Goal: Download file/media

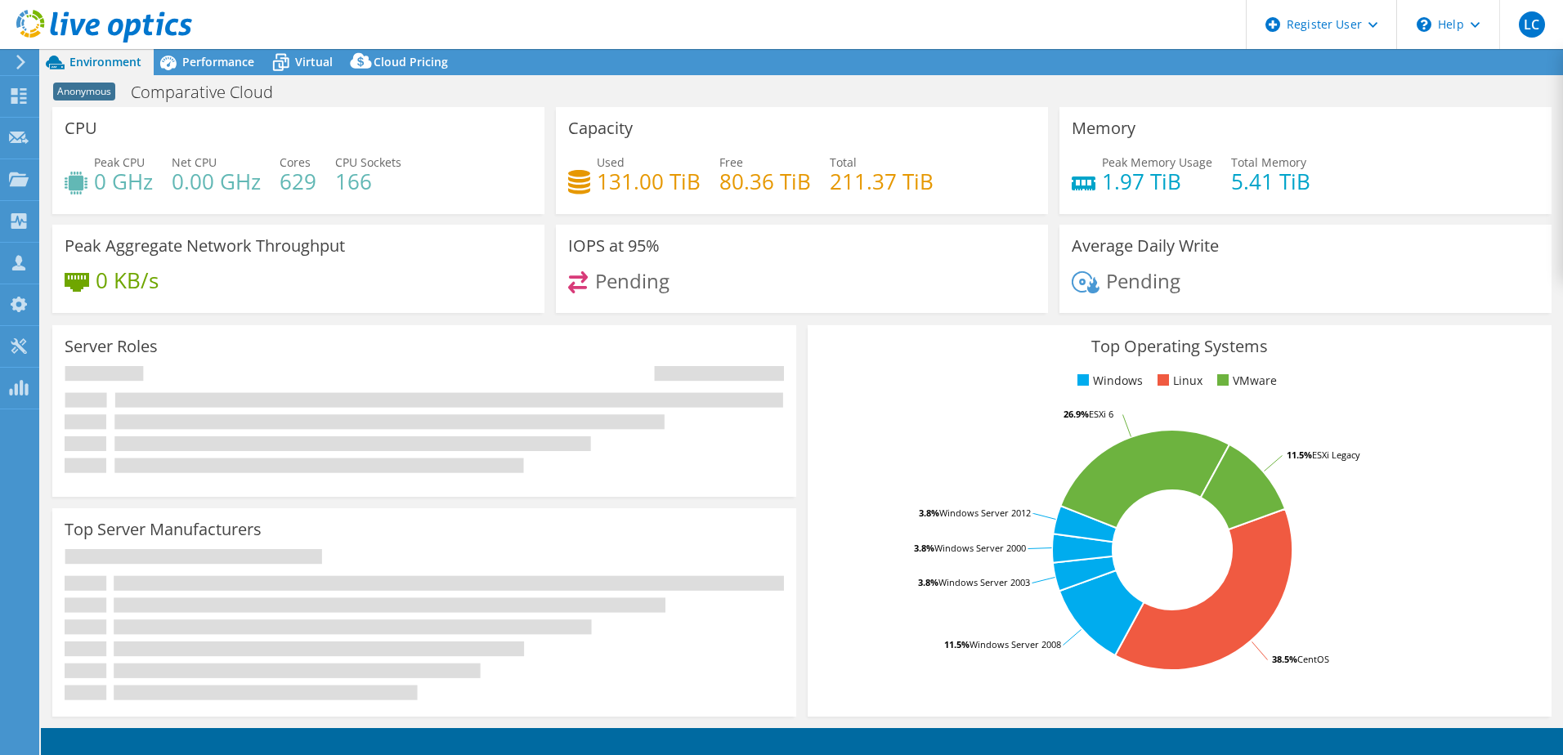
select select "USD"
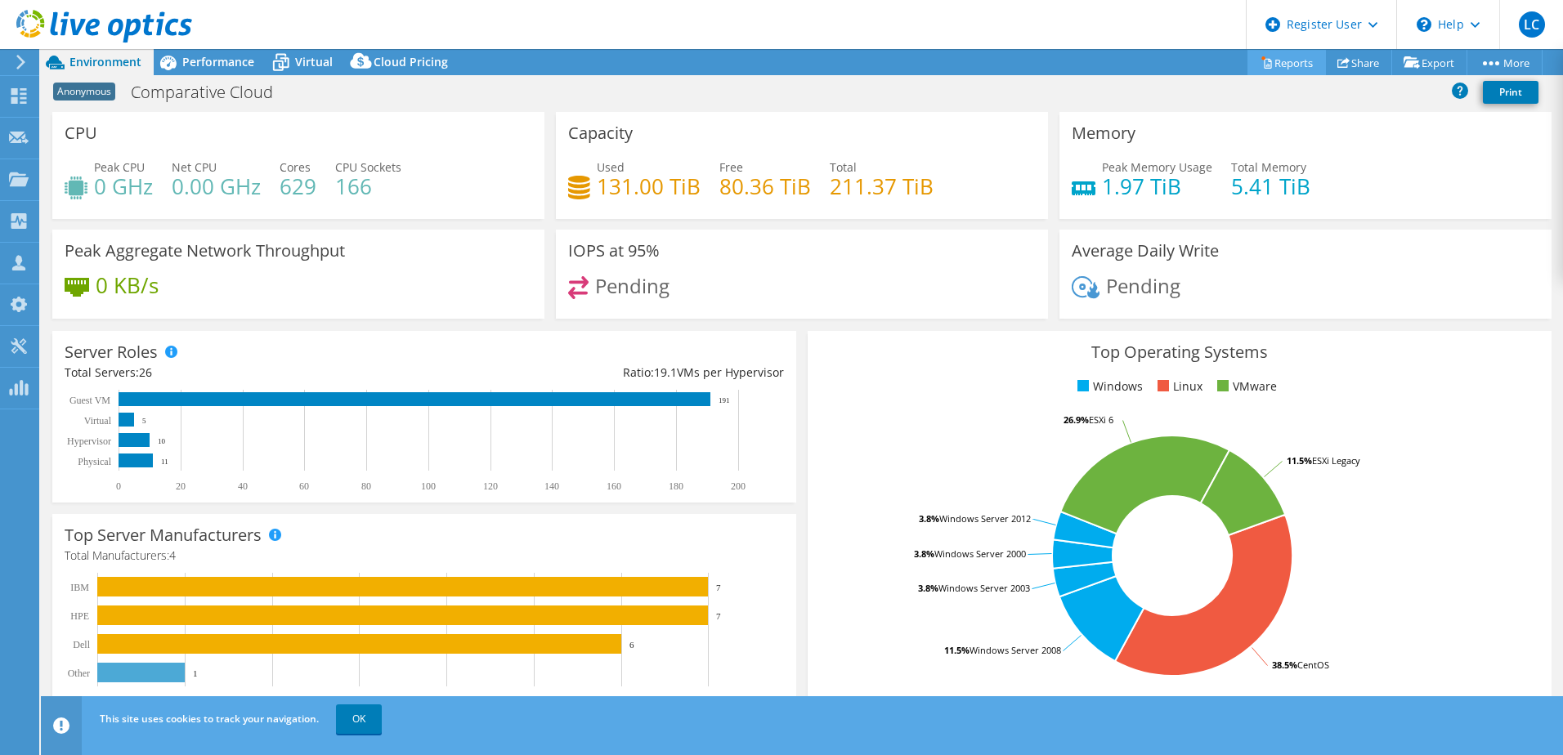
click at [1248, 54] on link "Reports" at bounding box center [1286, 62] width 78 height 25
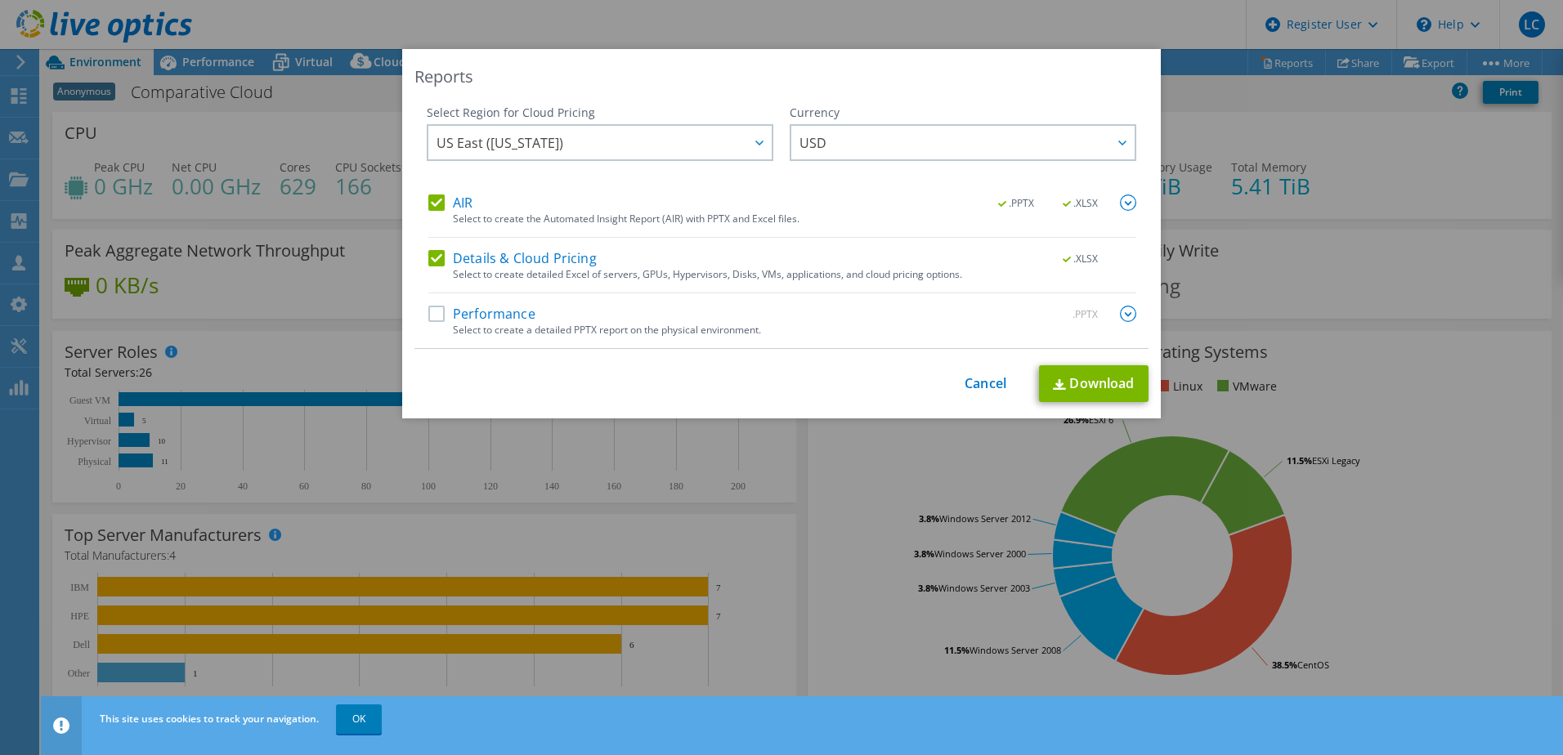
click at [440, 311] on label "Performance" at bounding box center [481, 314] width 107 height 16
click at [0, 0] on input "Performance" at bounding box center [0, 0] width 0 height 0
click at [1053, 379] on img at bounding box center [1059, 384] width 13 height 11
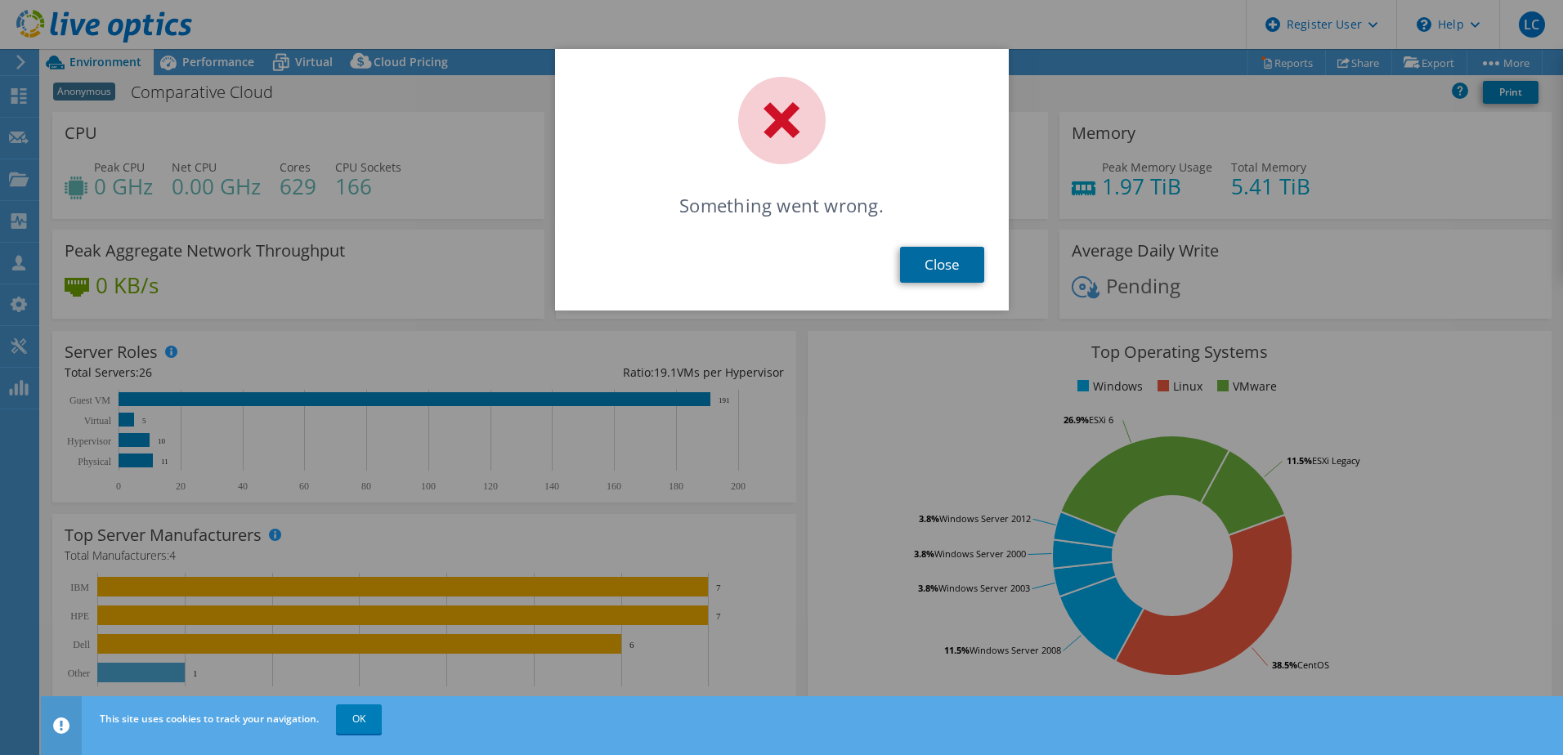
click at [949, 274] on link "Close" at bounding box center [942, 265] width 84 height 36
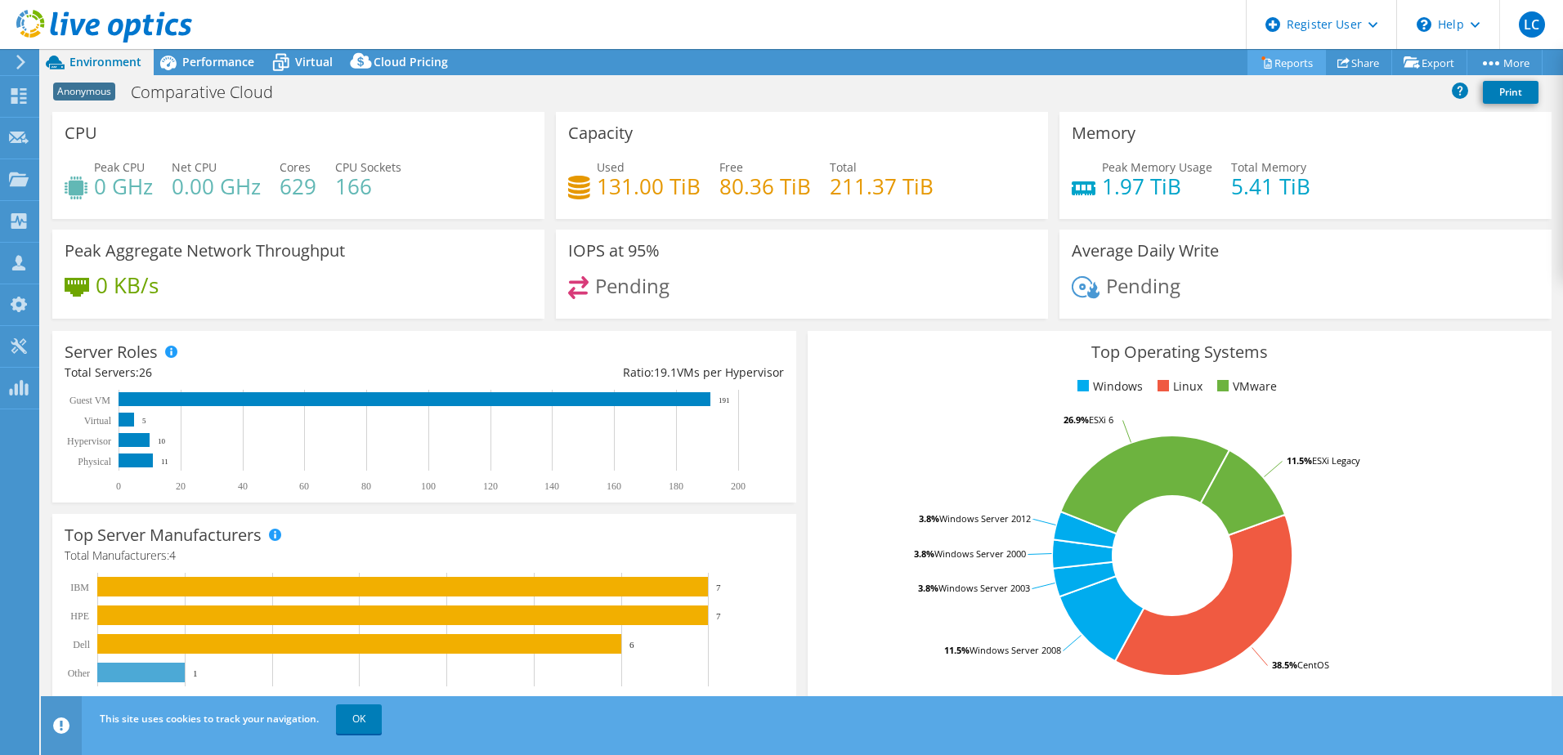
click at [1264, 64] on icon at bounding box center [1267, 64] width 7 height 10
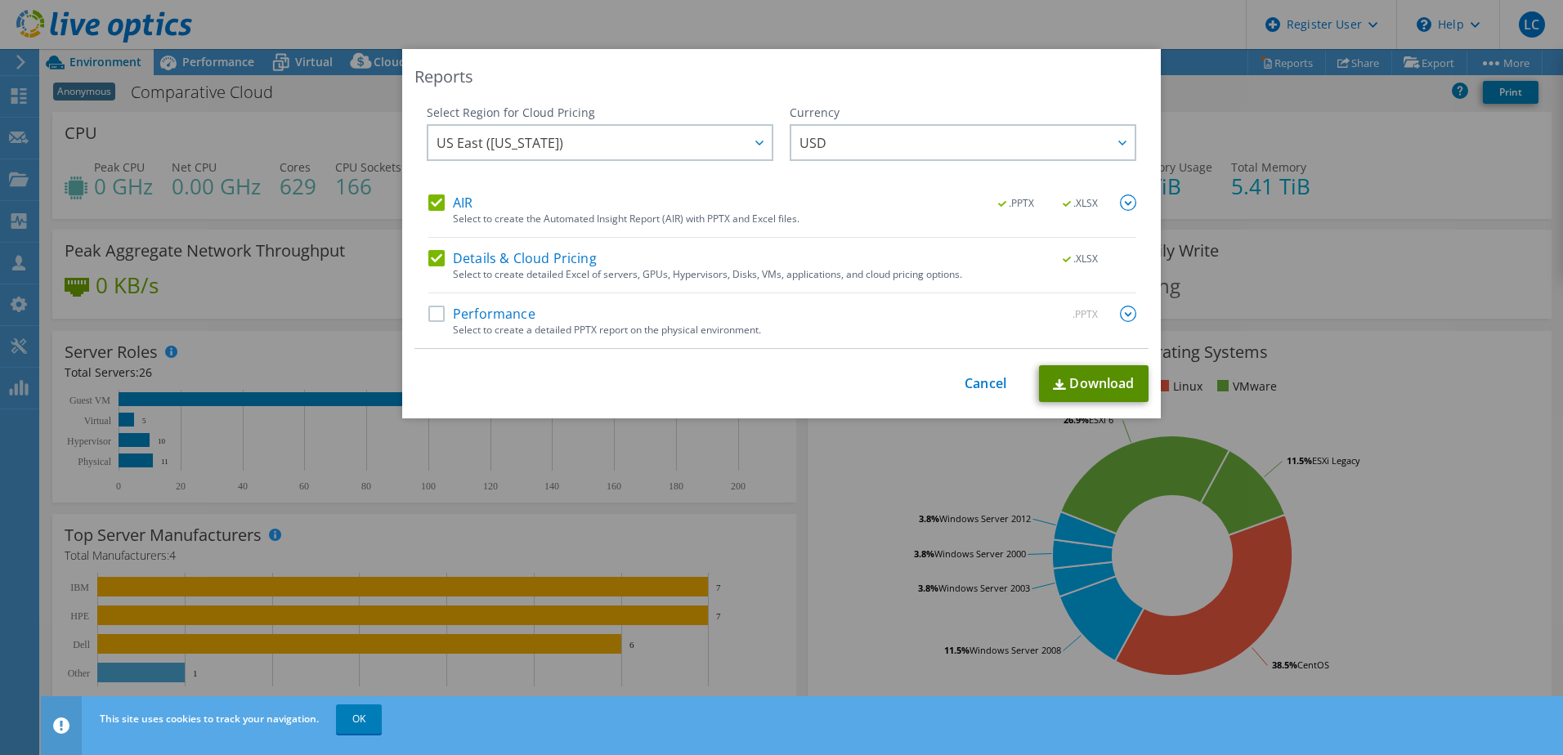
click at [1058, 374] on link "Download" at bounding box center [1094, 383] width 110 height 37
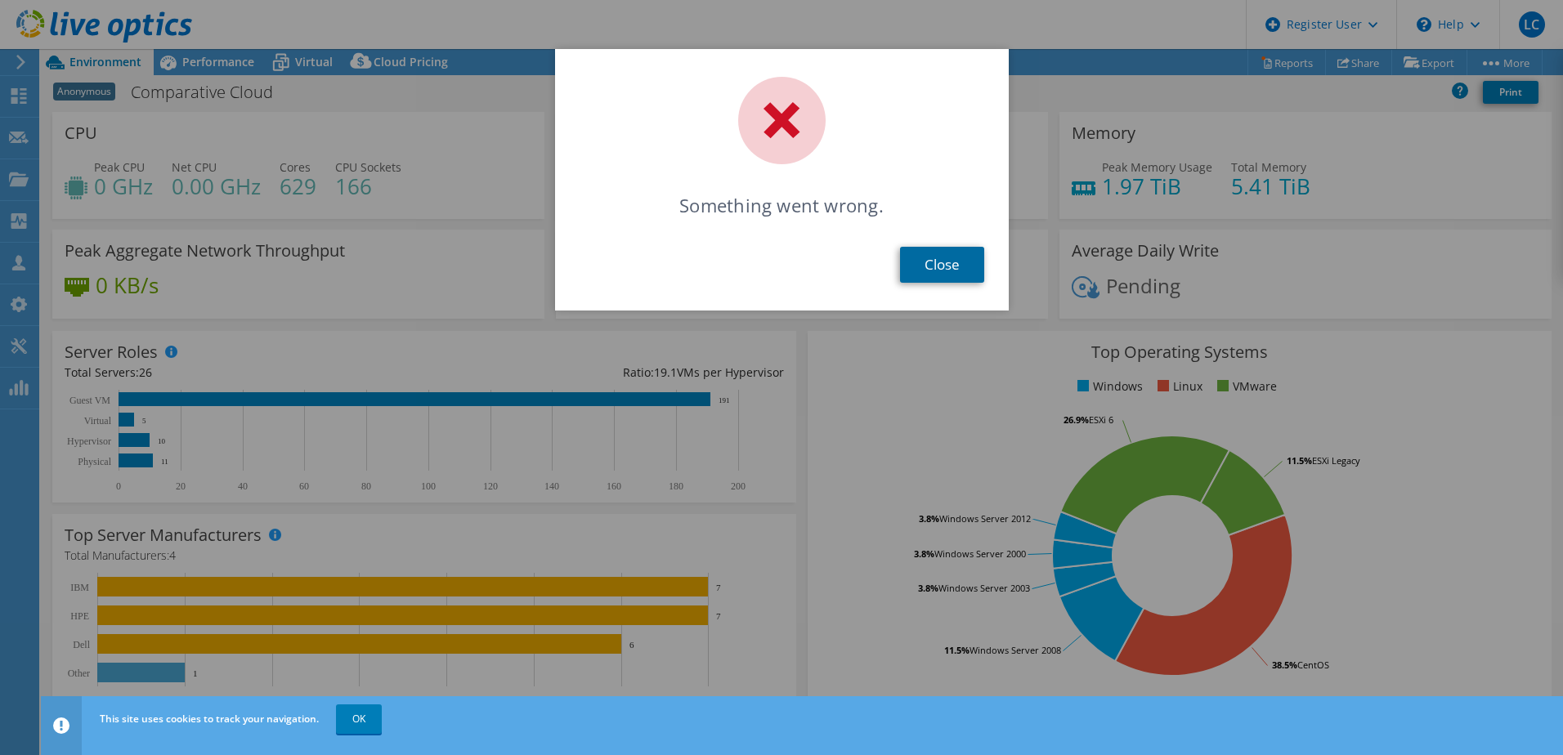
click at [939, 270] on link "Close" at bounding box center [942, 265] width 84 height 36
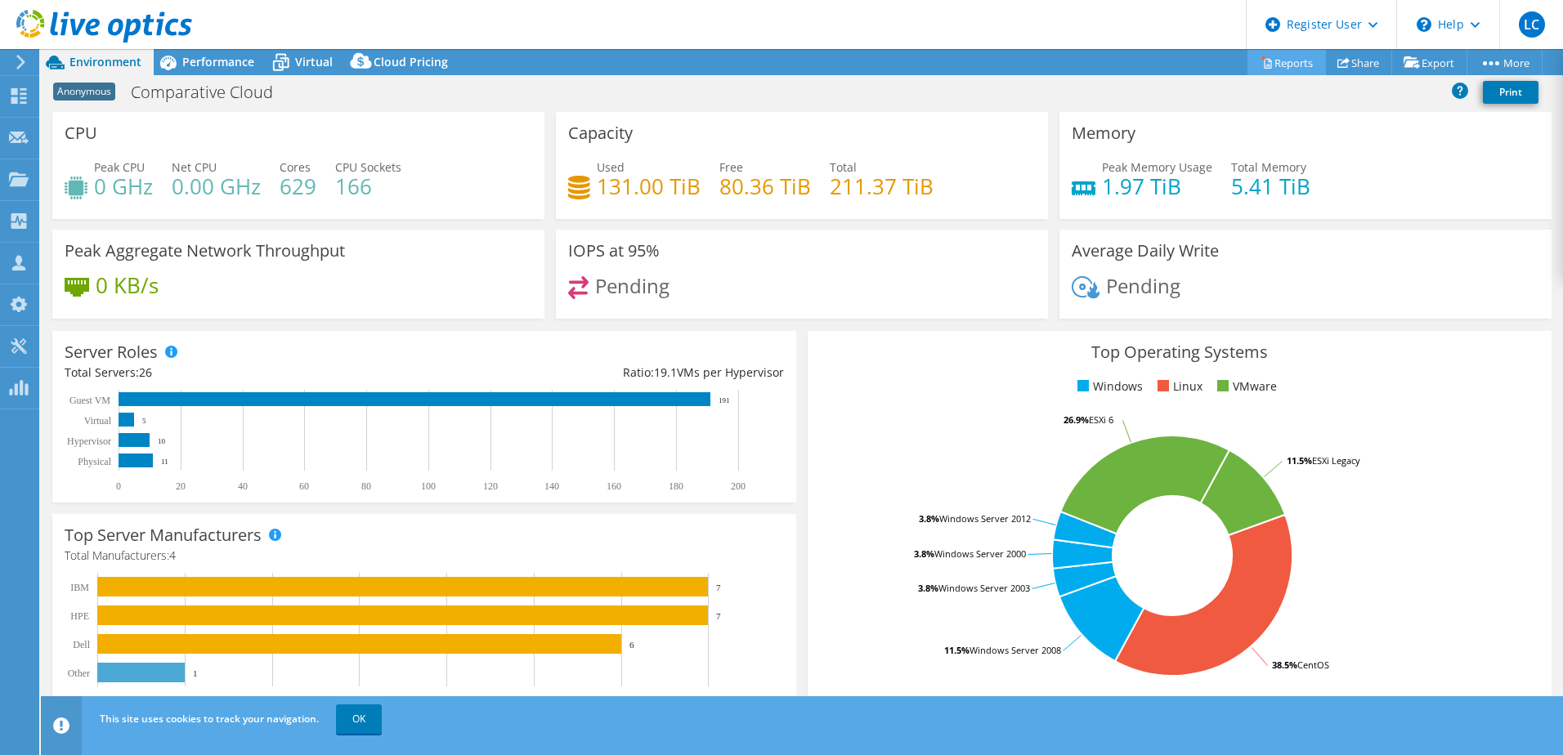
click at [1273, 60] on link "Reports" at bounding box center [1286, 62] width 78 height 25
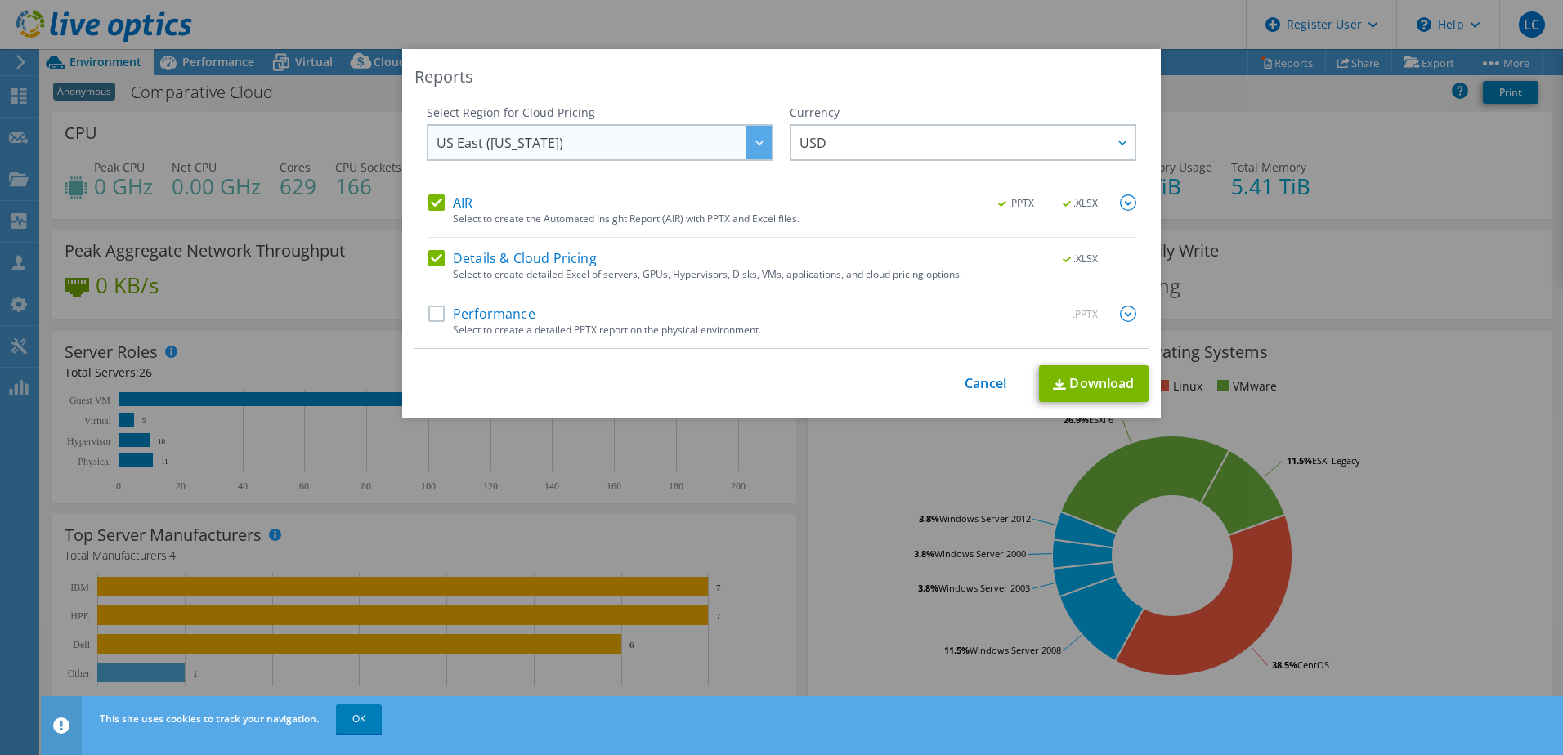
click at [693, 154] on span "US East ([US_STATE])" at bounding box center [604, 143] width 335 height 34
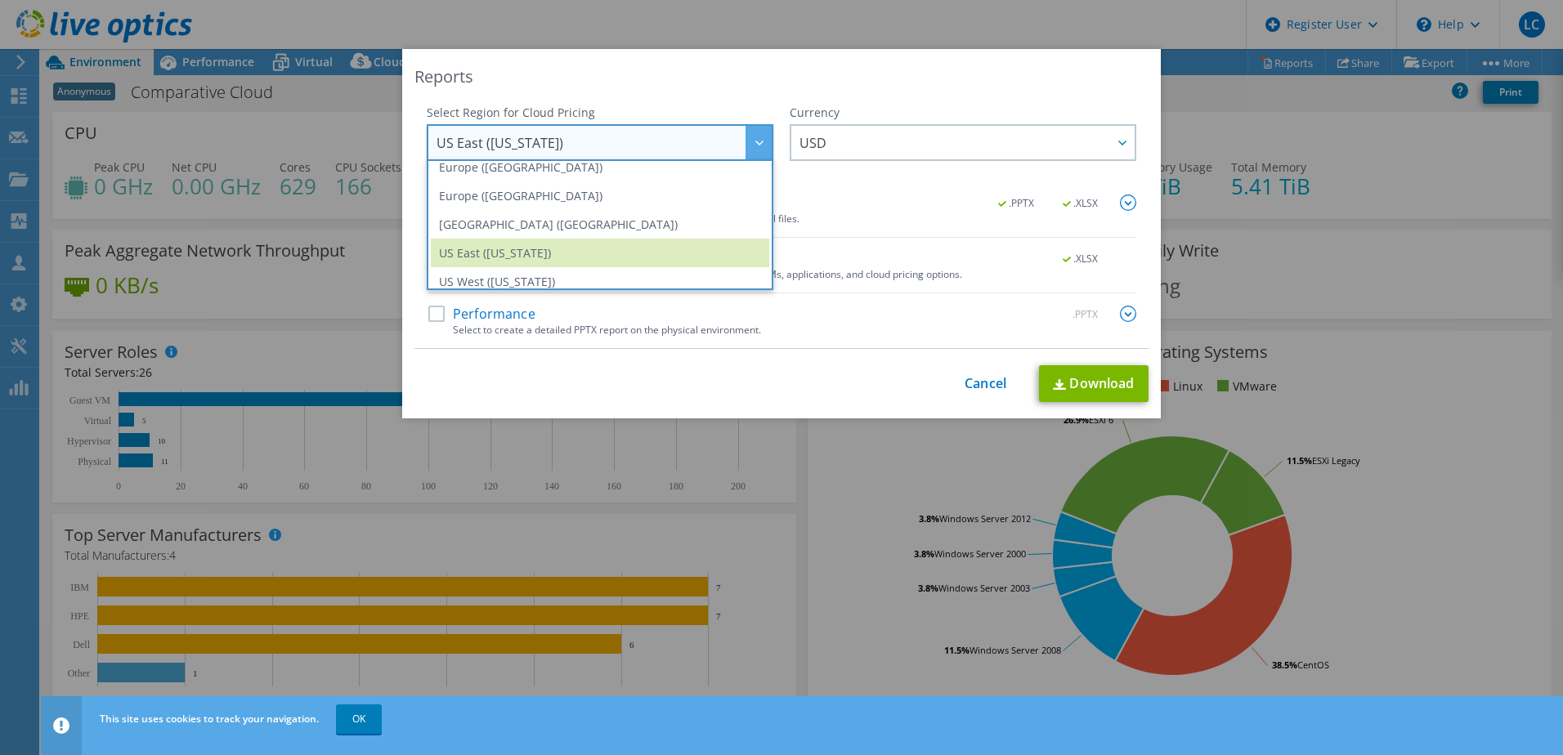
scroll to position [221, 0]
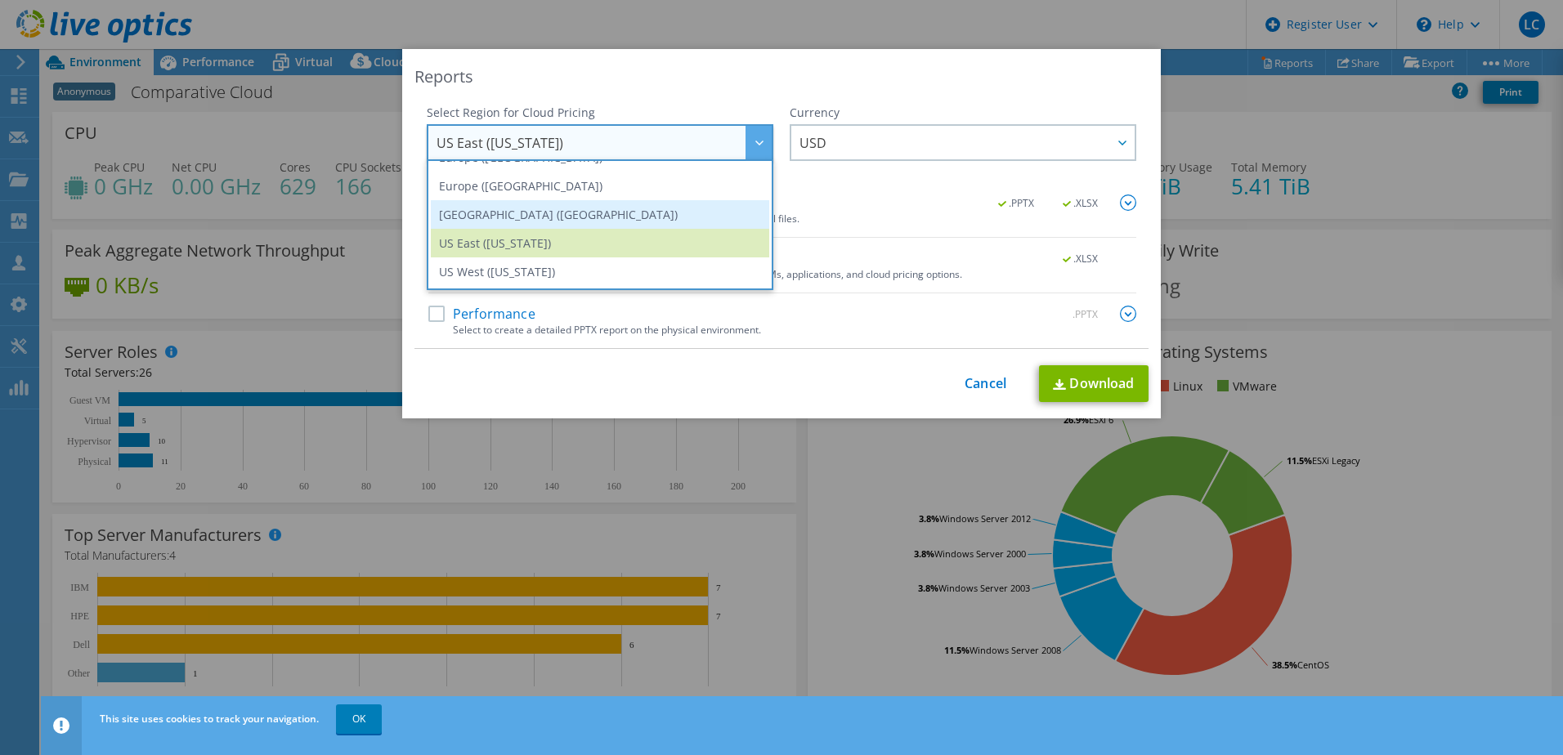
click at [599, 226] on li "[GEOGRAPHIC_DATA] ([GEOGRAPHIC_DATA])" at bounding box center [600, 214] width 338 height 29
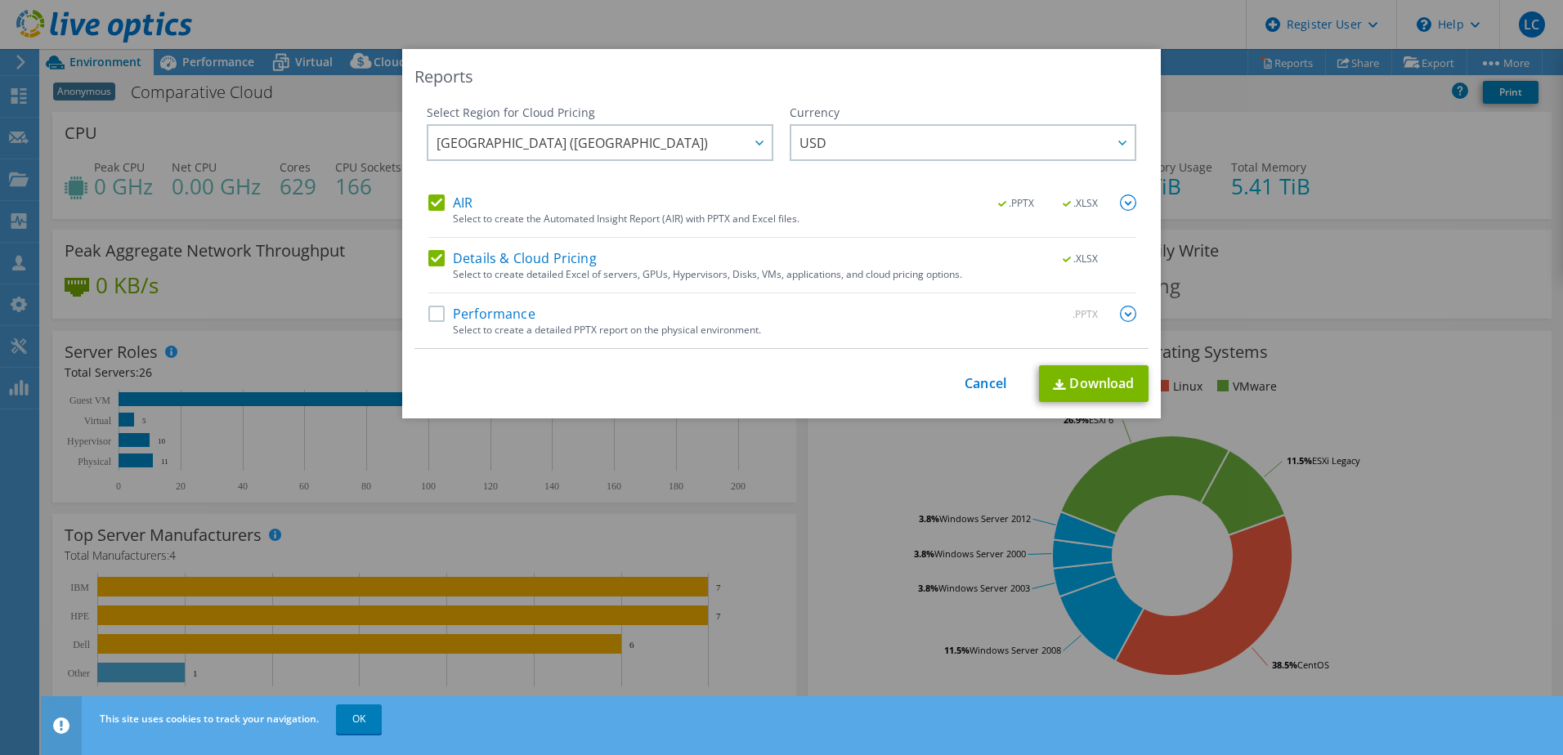
click at [429, 316] on label "Performance" at bounding box center [481, 314] width 107 height 16
click at [0, 0] on input "Performance" at bounding box center [0, 0] width 0 height 0
click at [1065, 380] on link "Download" at bounding box center [1094, 383] width 110 height 37
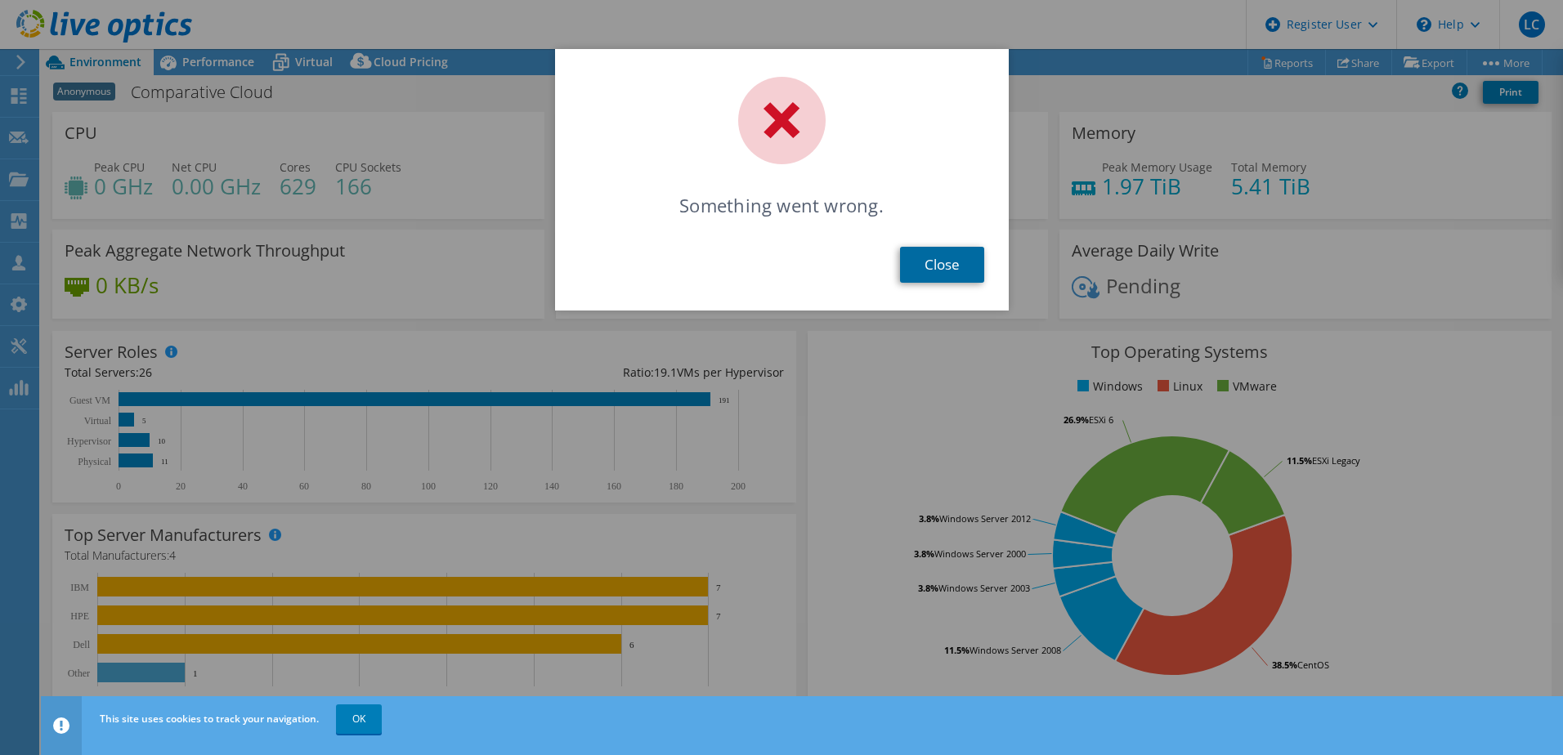
click at [956, 271] on link "Close" at bounding box center [942, 265] width 84 height 36
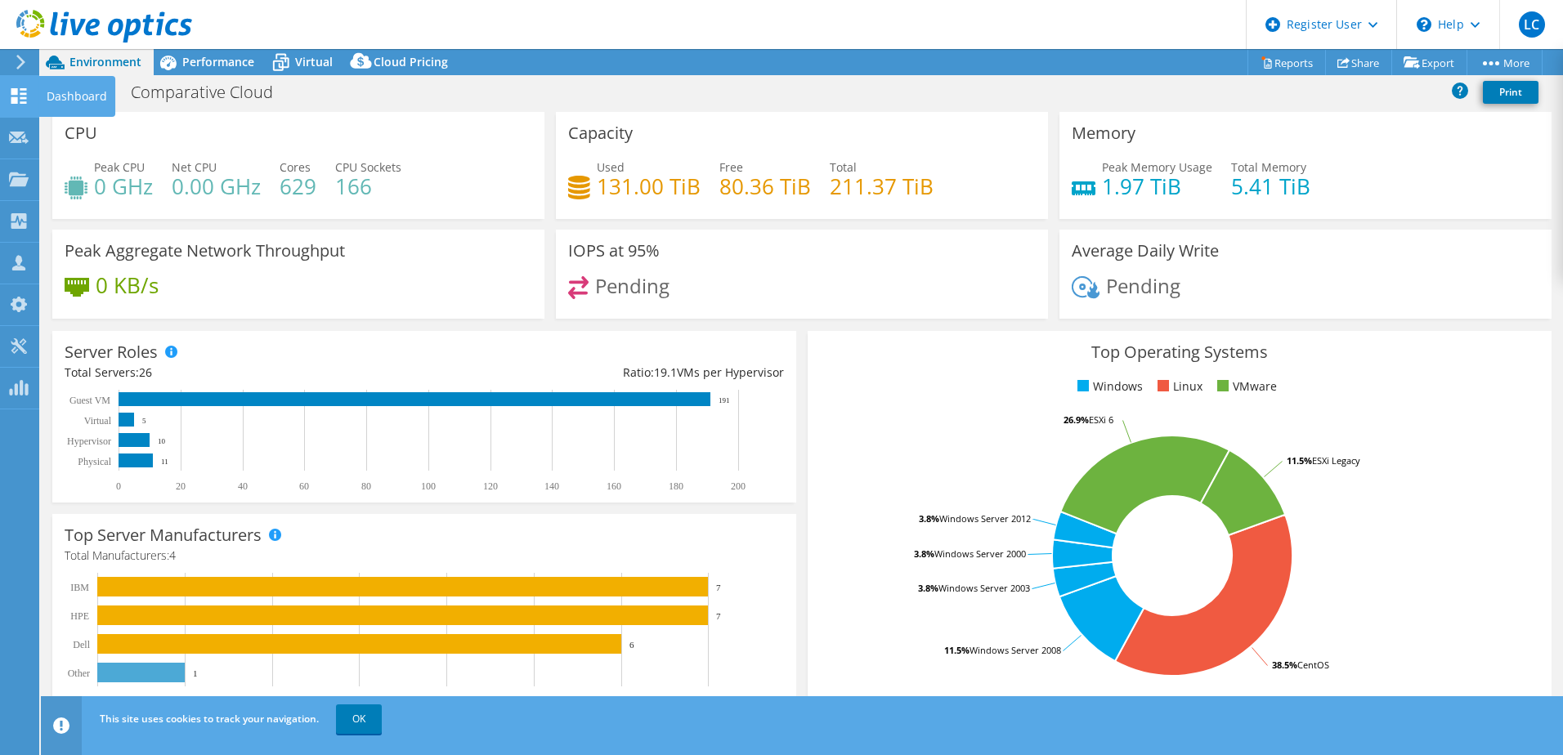
click at [69, 93] on div "Dashboard" at bounding box center [76, 96] width 77 height 41
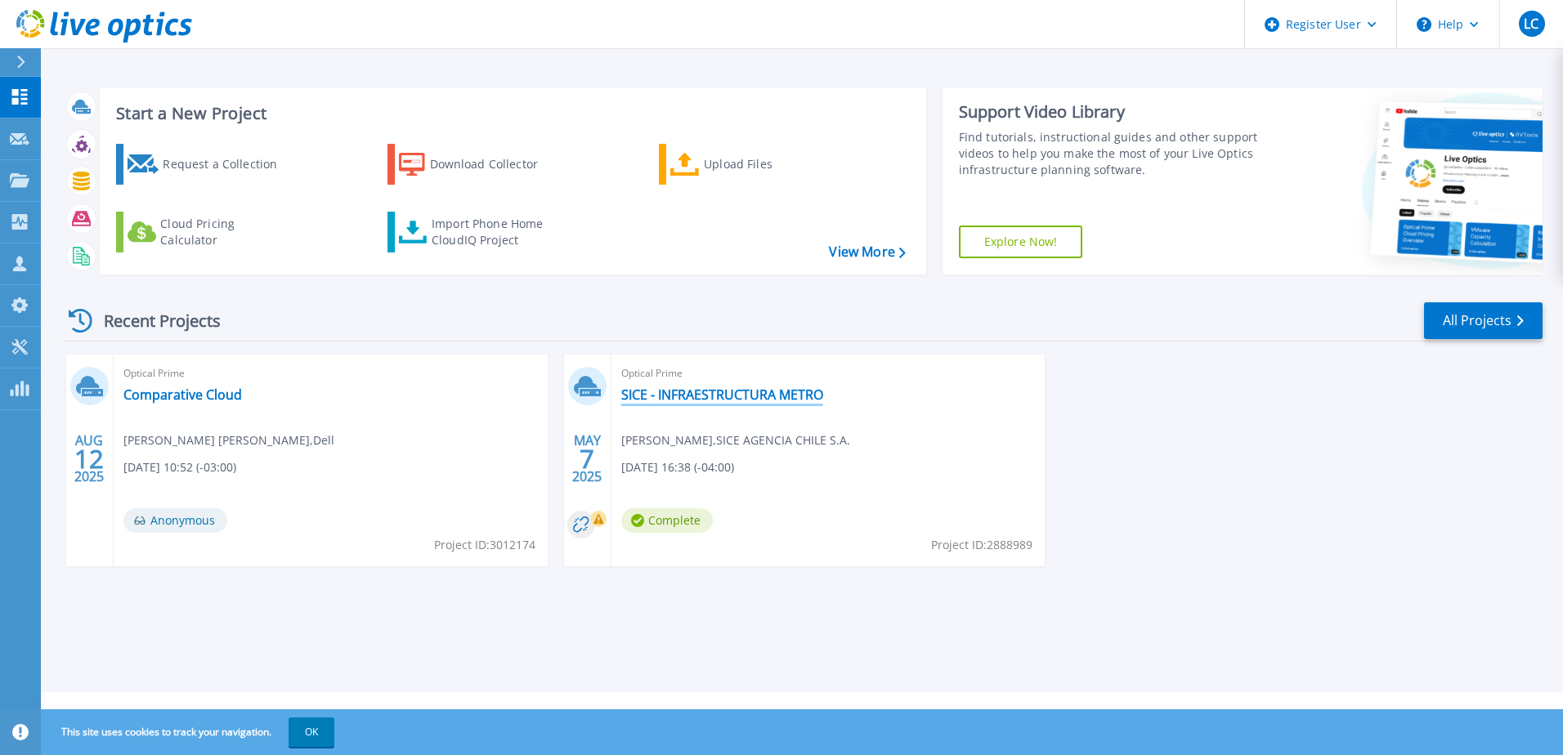
click at [692, 398] on link "SICE - INFRAESTRUCTURA METRO" at bounding box center [722, 395] width 202 height 16
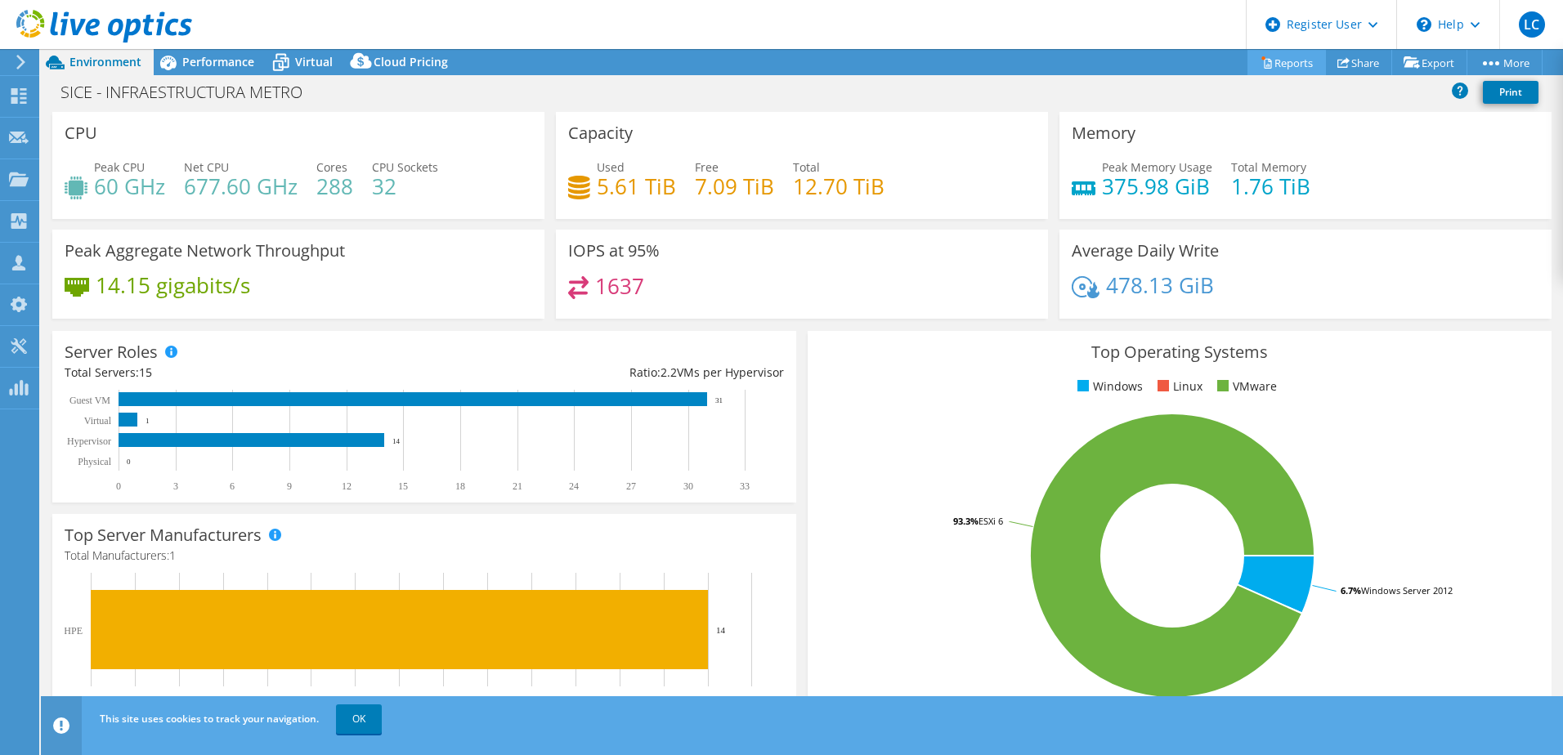
click at [1261, 60] on icon at bounding box center [1267, 62] width 12 height 12
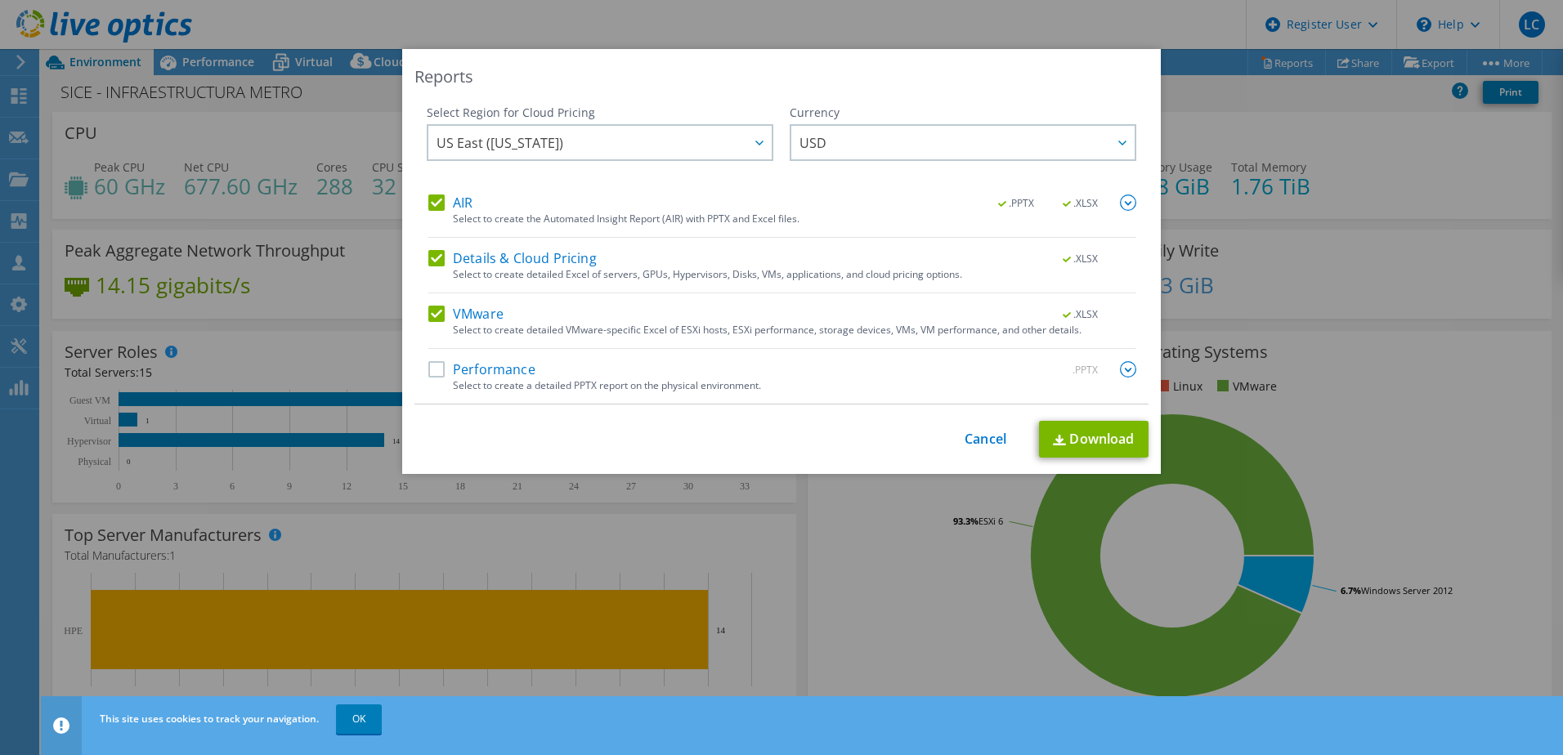
click at [428, 365] on label "Performance" at bounding box center [481, 369] width 107 height 16
click at [0, 0] on input "Performance" at bounding box center [0, 0] width 0 height 0
click at [751, 137] on div at bounding box center [759, 143] width 26 height 34
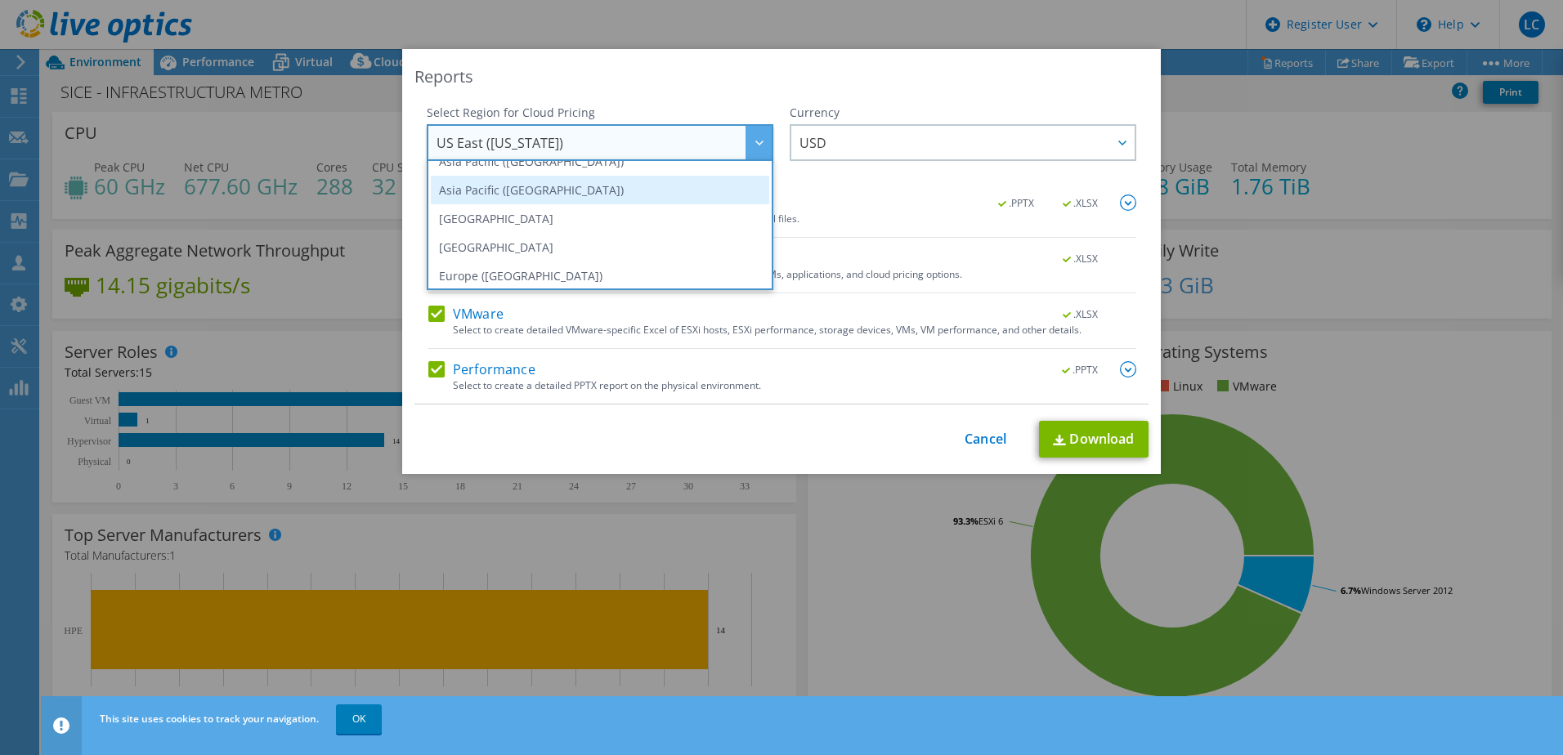
scroll to position [221, 0]
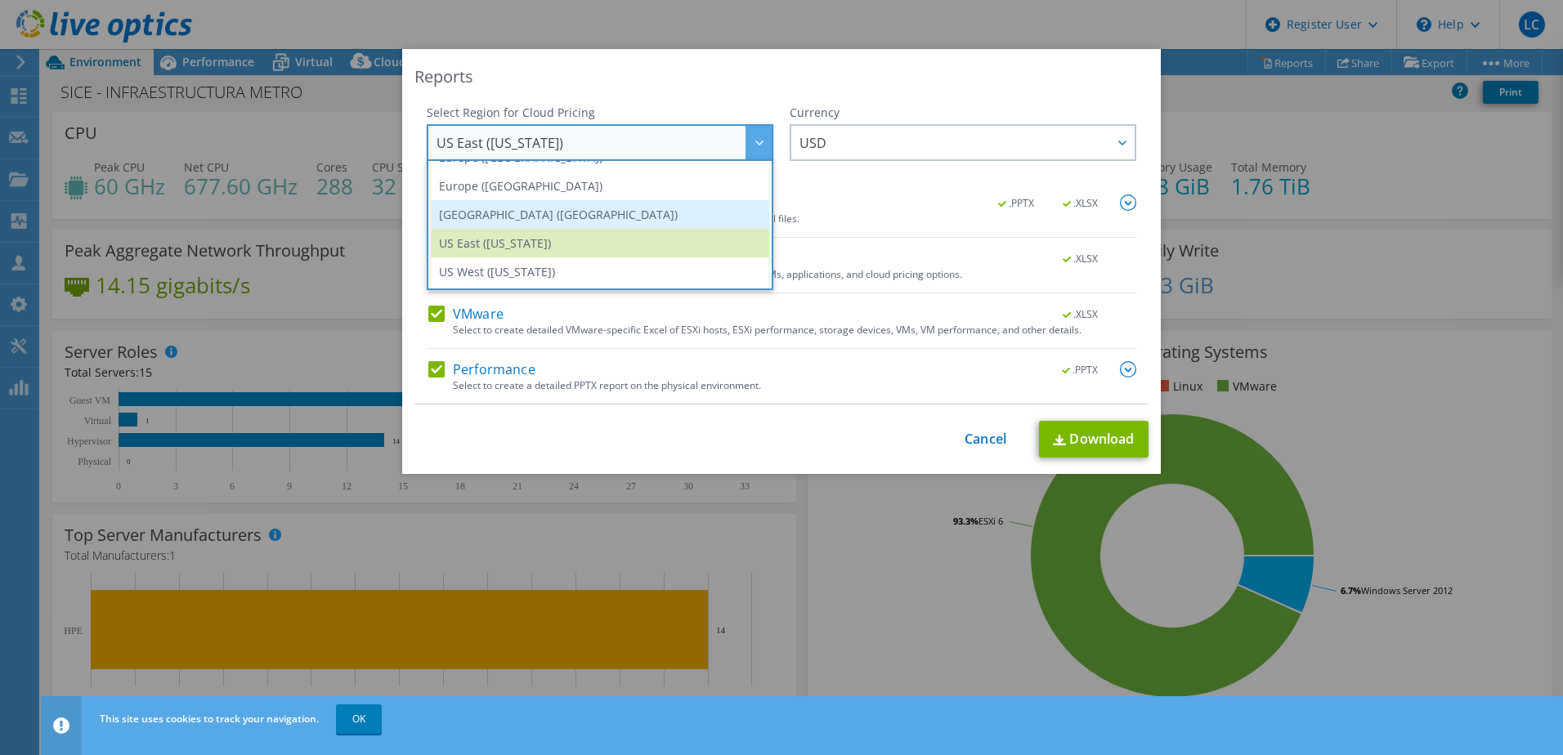
click at [567, 219] on li "[GEOGRAPHIC_DATA] ([GEOGRAPHIC_DATA])" at bounding box center [600, 214] width 338 height 29
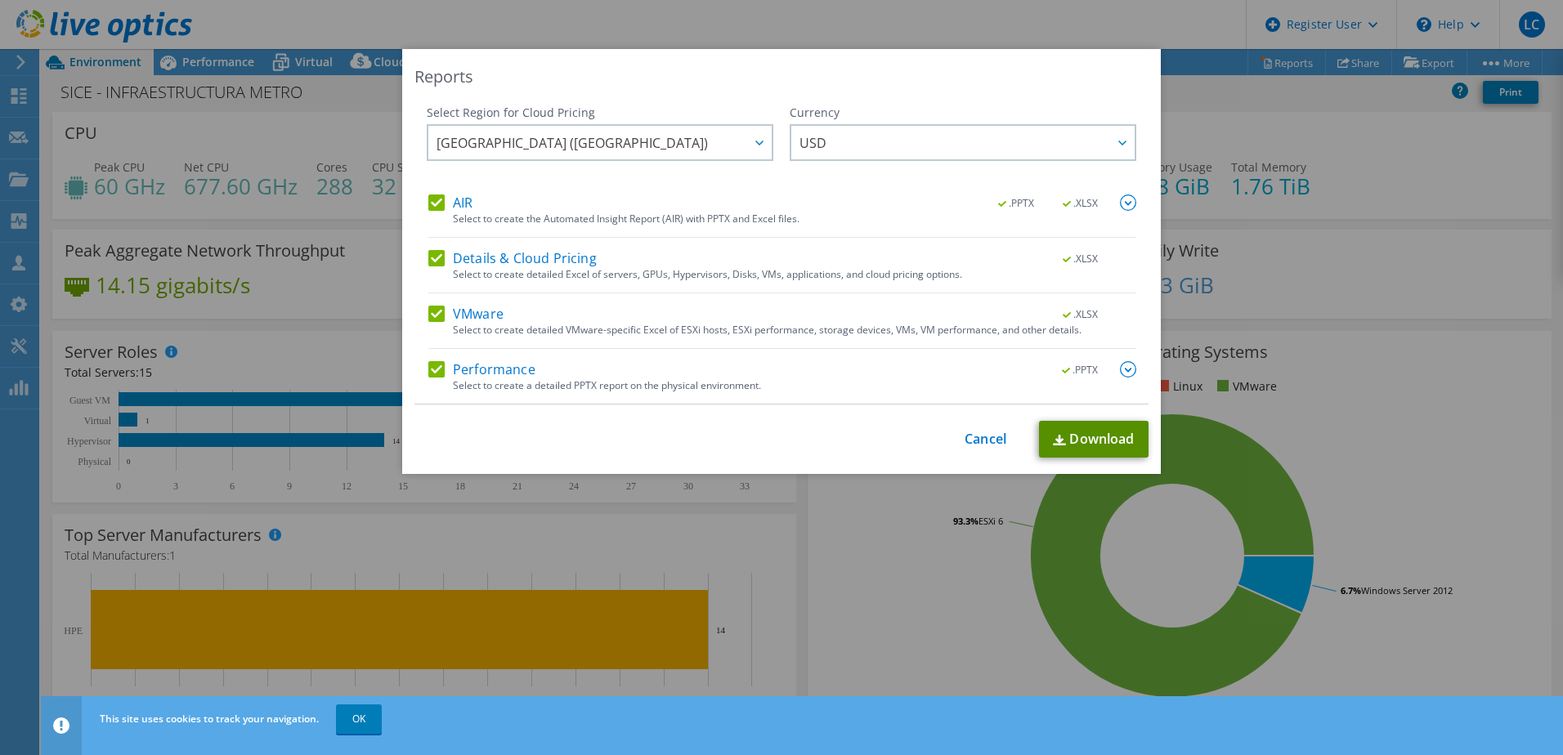
click at [1087, 443] on link "Download" at bounding box center [1094, 439] width 110 height 37
click at [972, 440] on link "Cancel" at bounding box center [986, 440] width 42 height 16
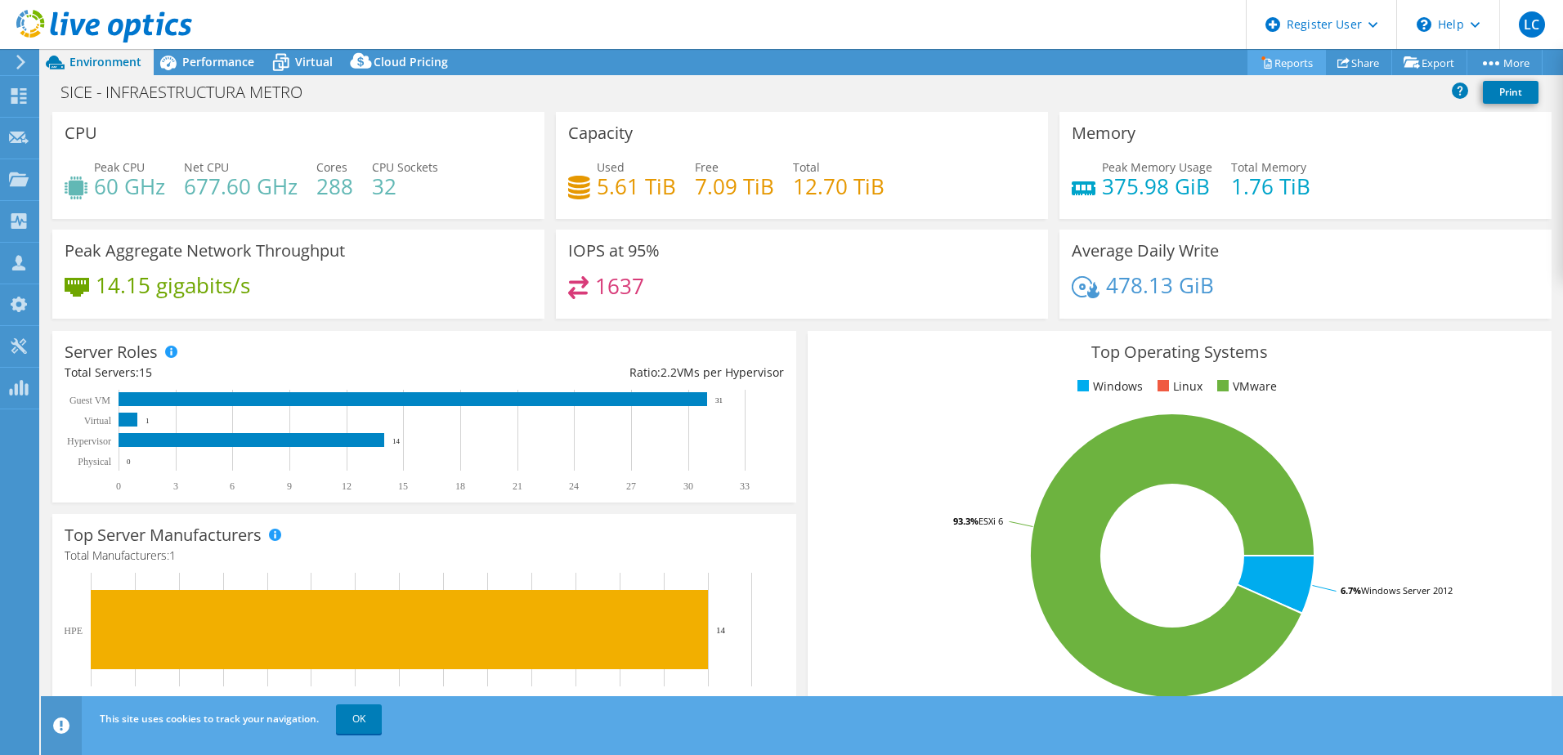
click at [1279, 62] on link "Reports" at bounding box center [1286, 62] width 78 height 25
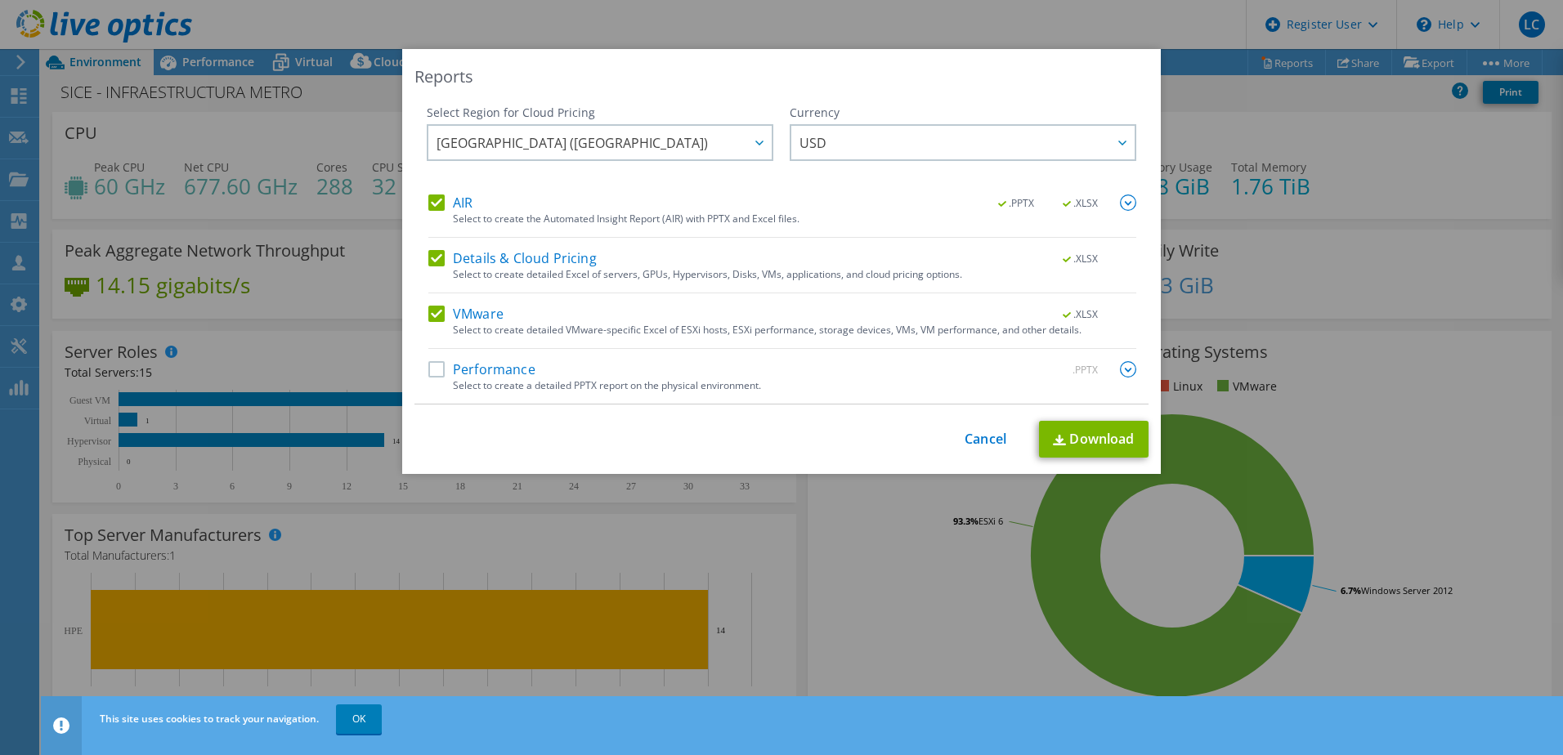
click at [433, 369] on label "Performance" at bounding box center [481, 369] width 107 height 16
click at [0, 0] on input "Performance" at bounding box center [0, 0] width 0 height 0
click at [1072, 441] on link "Download" at bounding box center [1094, 439] width 110 height 37
